Goal: Task Accomplishment & Management: Use online tool/utility

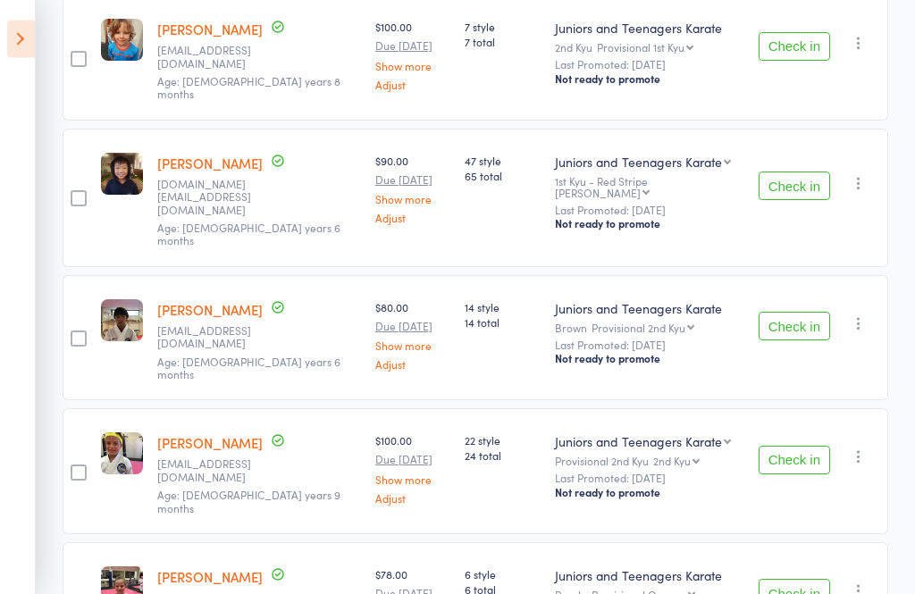
scroll to position [1591, 0]
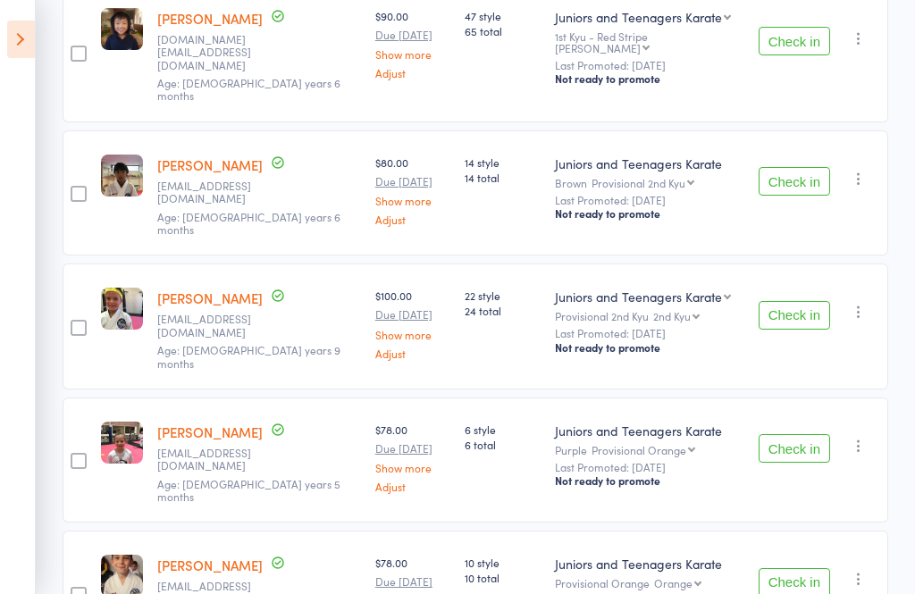
click at [33, 48] on icon at bounding box center [21, 40] width 28 height 38
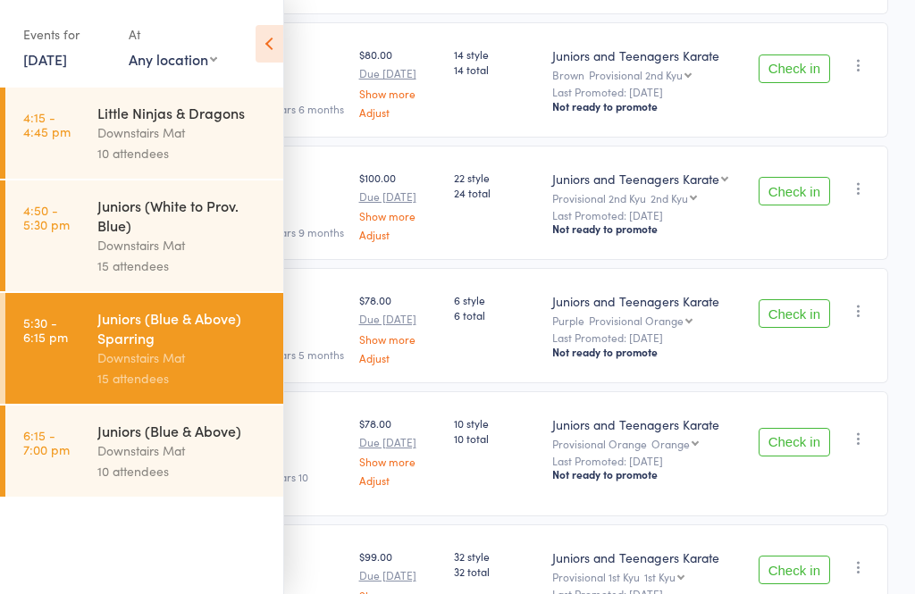
click at [110, 440] on div "Juniors (Blue & Above)" at bounding box center [182, 431] width 171 height 20
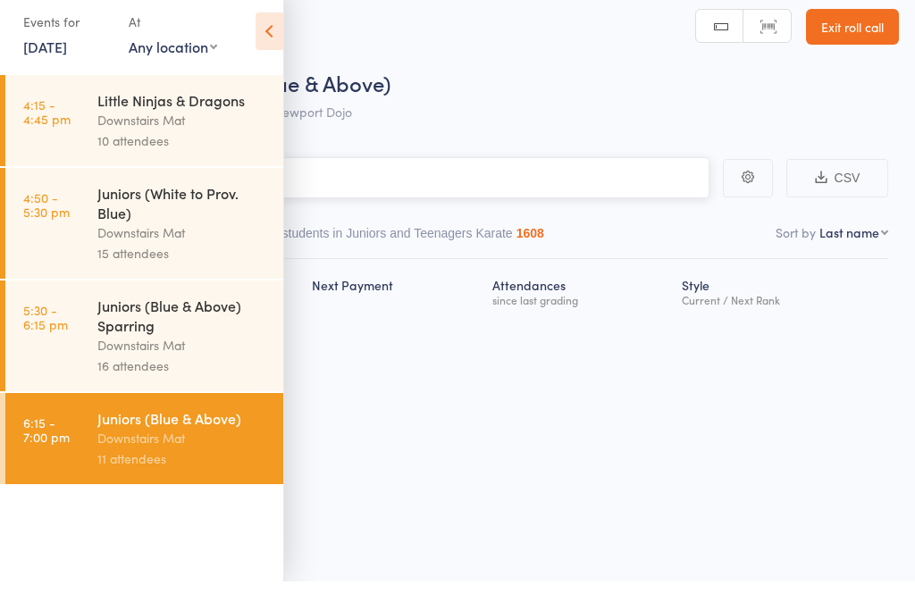
scroll to position [13, 0]
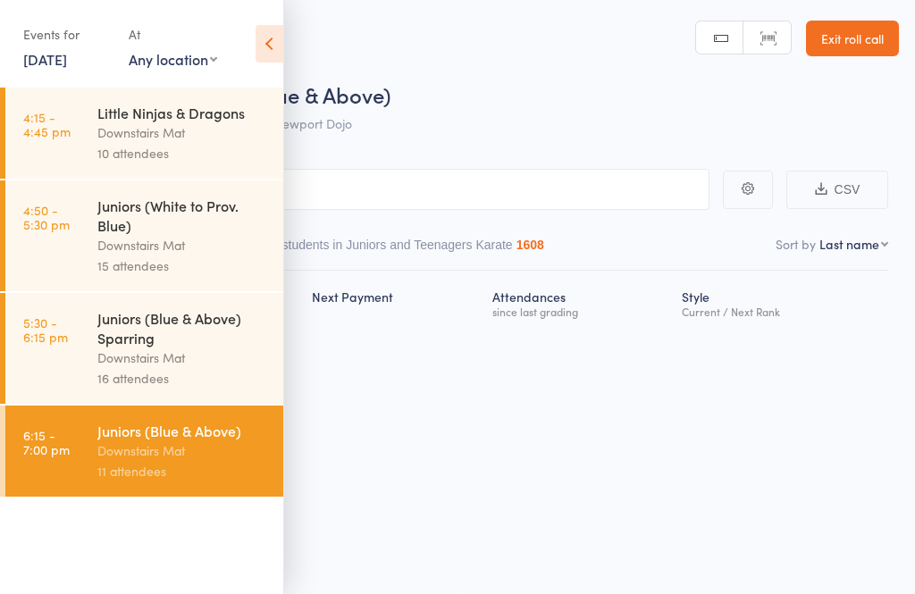
click at [266, 29] on icon at bounding box center [269, 44] width 28 height 38
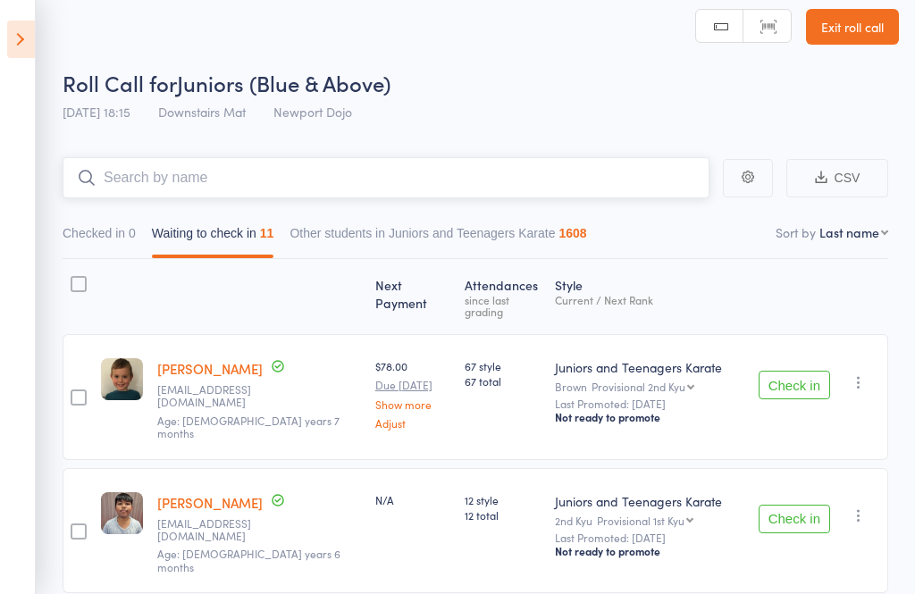
click at [177, 183] on input "search" at bounding box center [386, 177] width 647 height 41
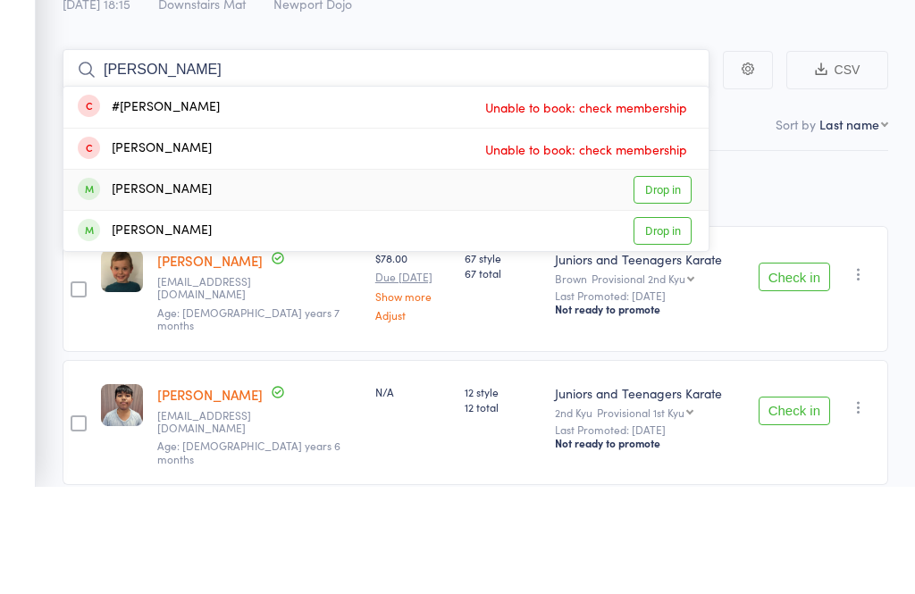
type input "[PERSON_NAME]"
click at [134, 288] on div "[PERSON_NAME]" at bounding box center [145, 298] width 134 height 21
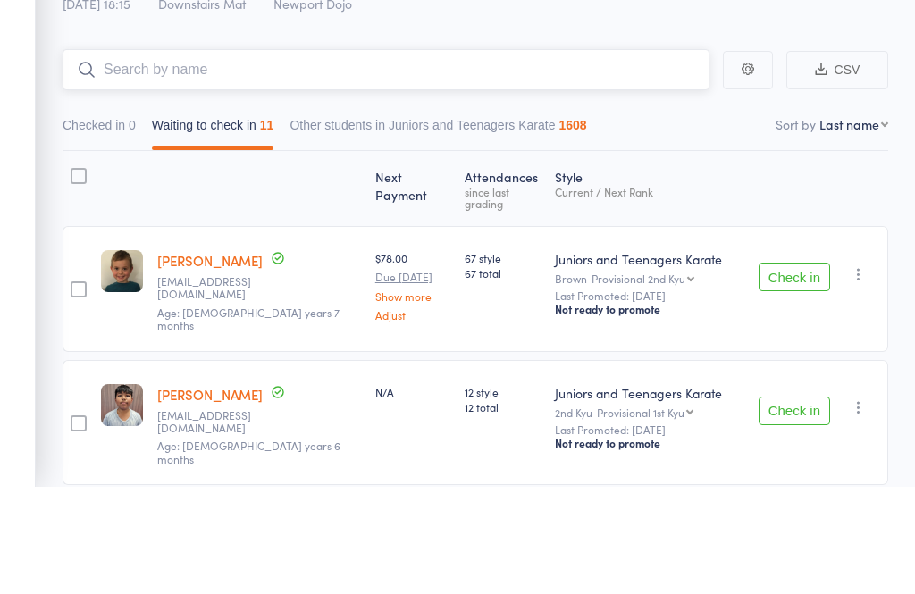
scroll to position [121, 0]
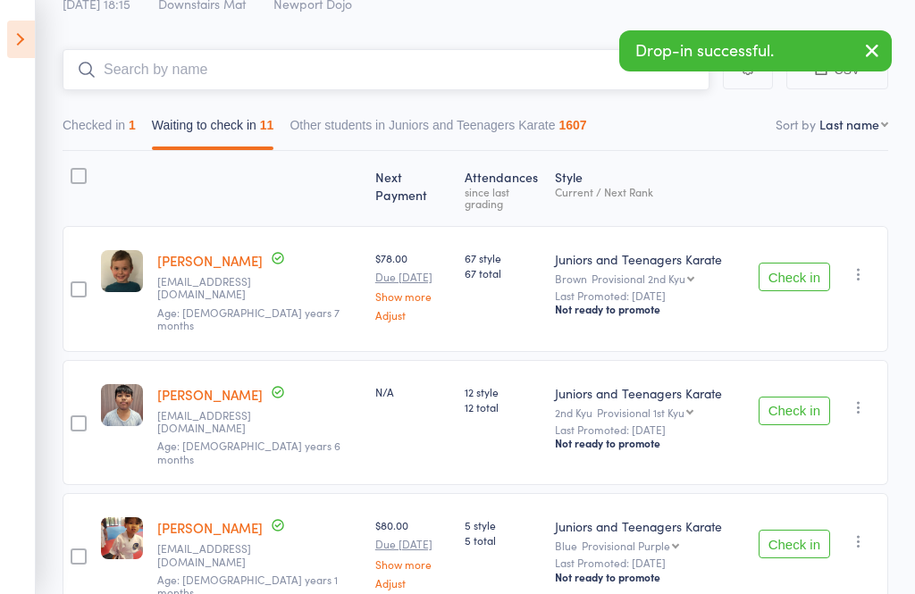
click at [125, 63] on input "search" at bounding box center [386, 69] width 647 height 41
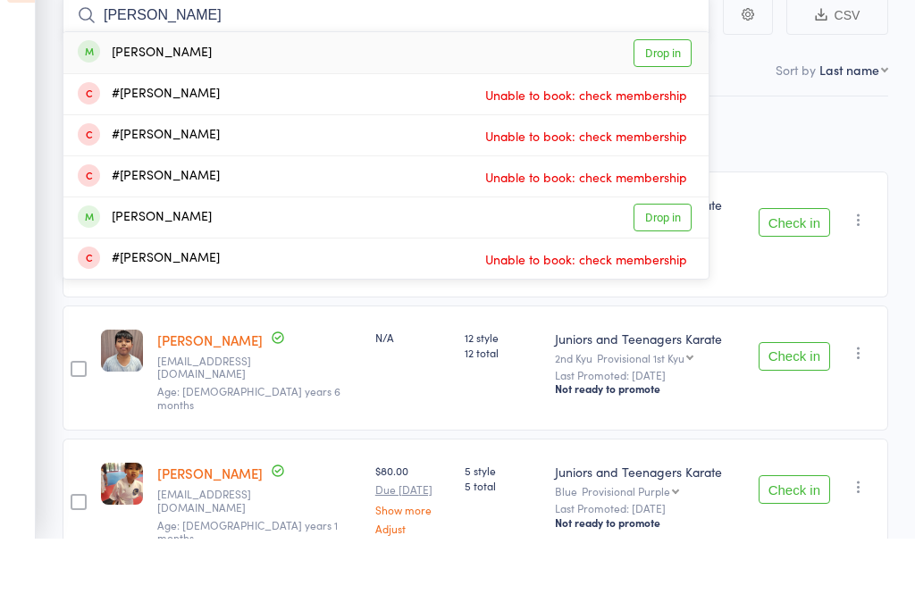
type input "[PERSON_NAME]"
click at [134, 263] on div "[PERSON_NAME]" at bounding box center [145, 273] width 134 height 21
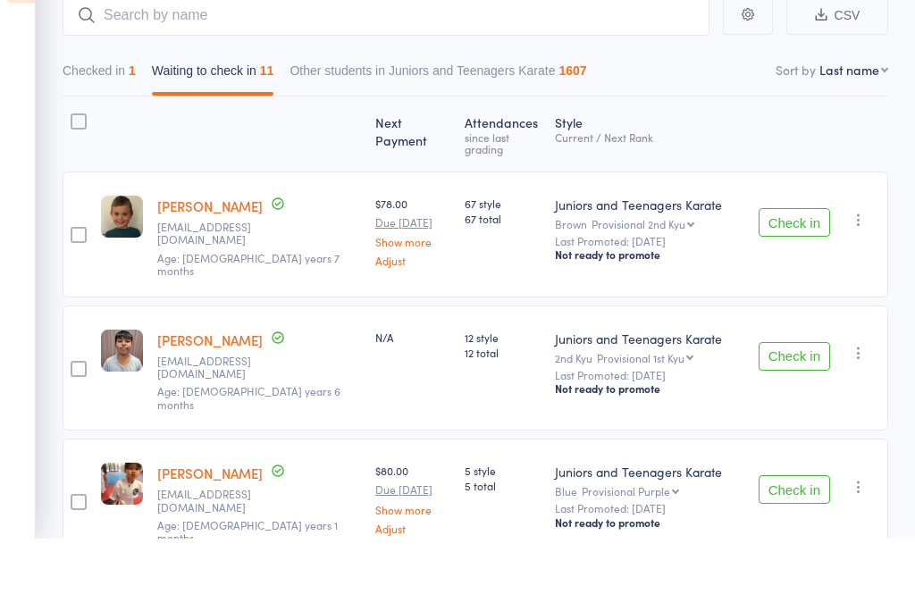
scroll to position [176, 0]
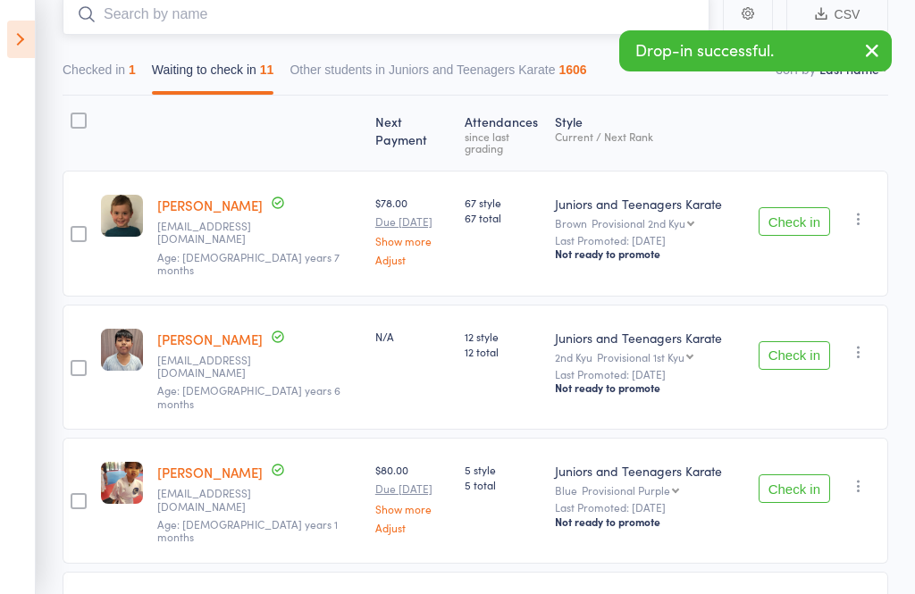
click at [112, 77] on button "Checked in 1" at bounding box center [99, 74] width 73 height 41
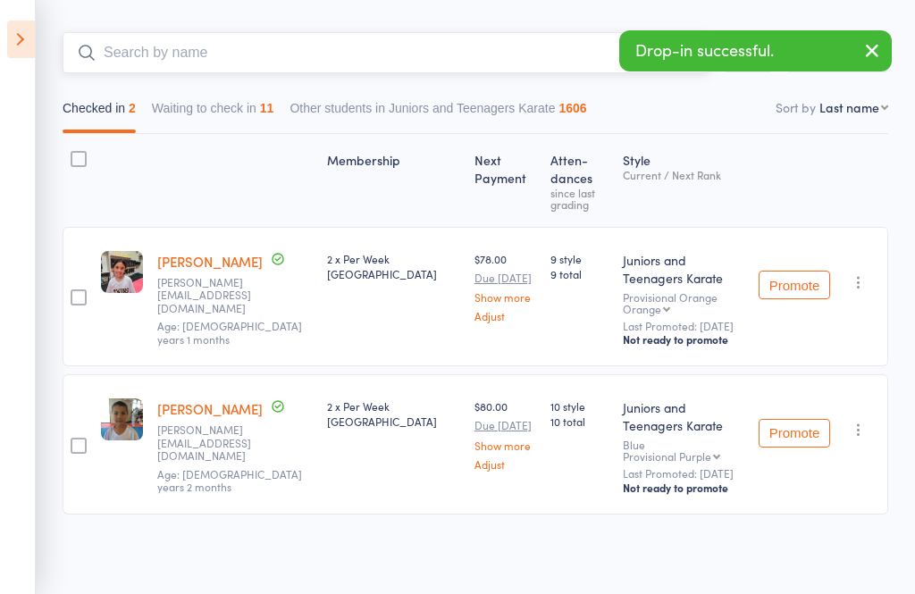
scroll to position [45, 0]
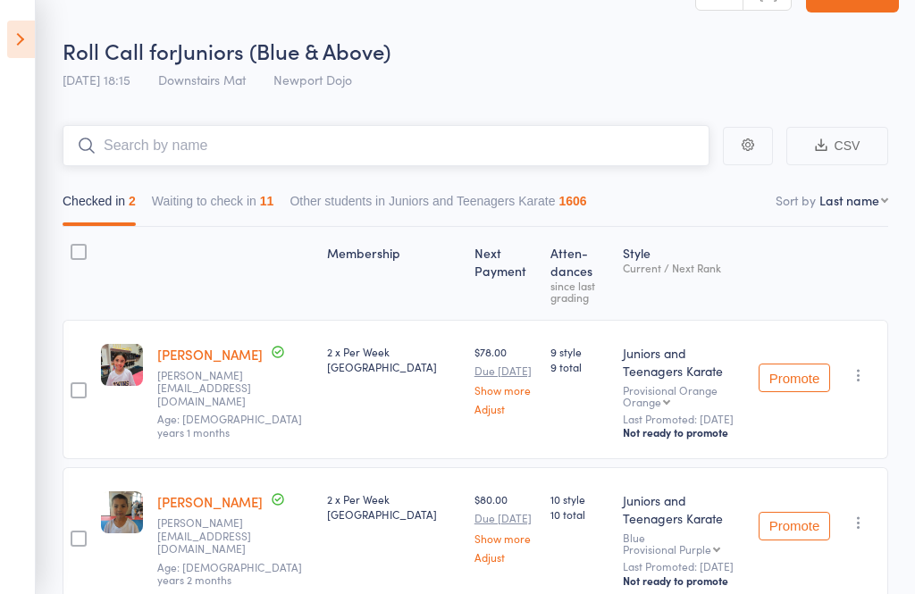
click at [164, 141] on input "search" at bounding box center [386, 145] width 647 height 41
click at [24, 48] on icon at bounding box center [21, 40] width 28 height 38
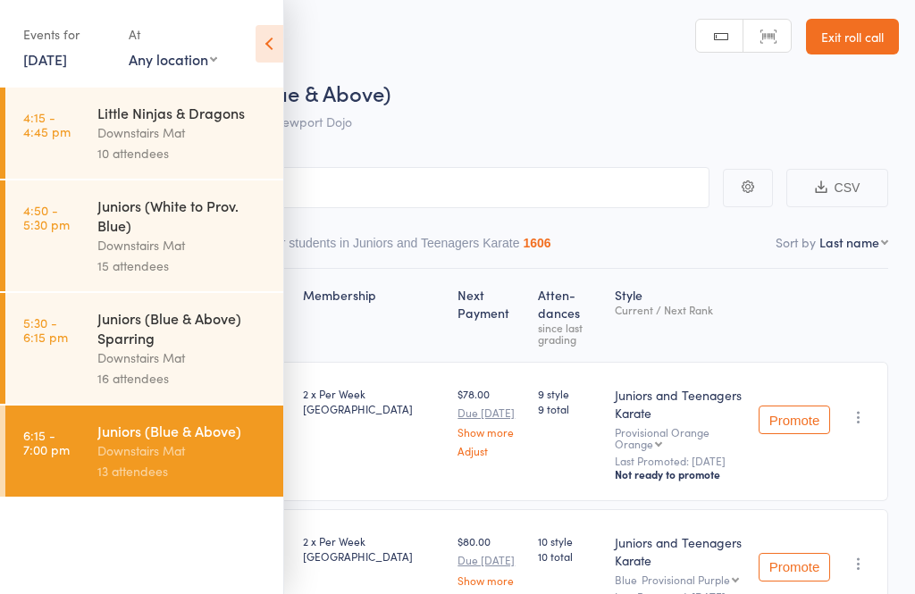
click at [261, 36] on icon at bounding box center [269, 44] width 28 height 38
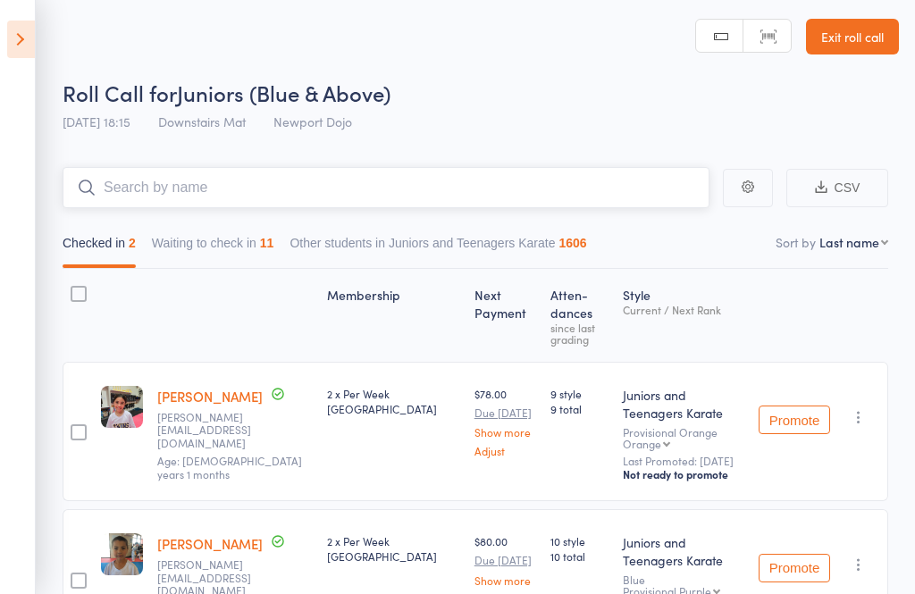
click at [205, 208] on input "search" at bounding box center [386, 187] width 647 height 41
click at [222, 236] on button "Waiting to check in 11" at bounding box center [213, 247] width 122 height 41
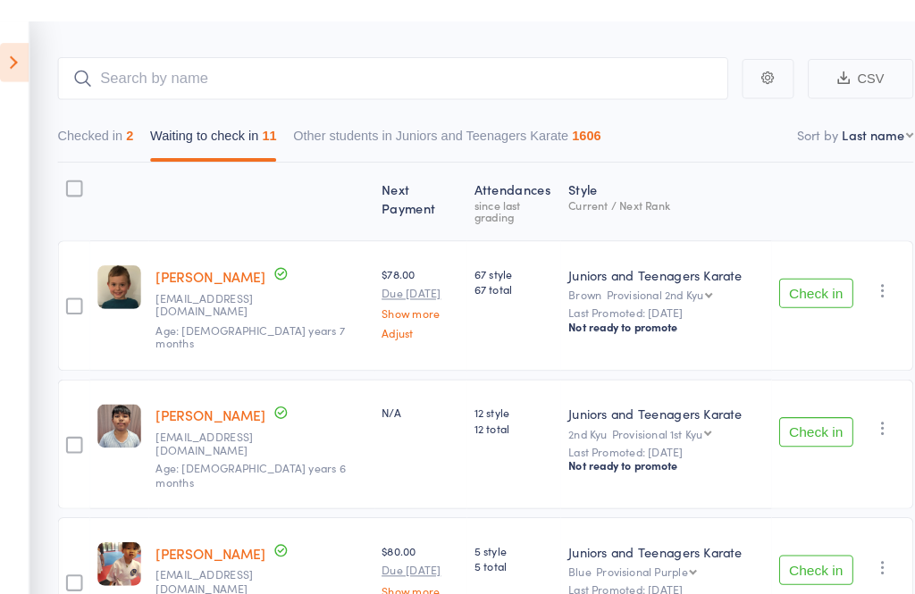
scroll to position [113, 0]
